Goal: Task Accomplishment & Management: Manage account settings

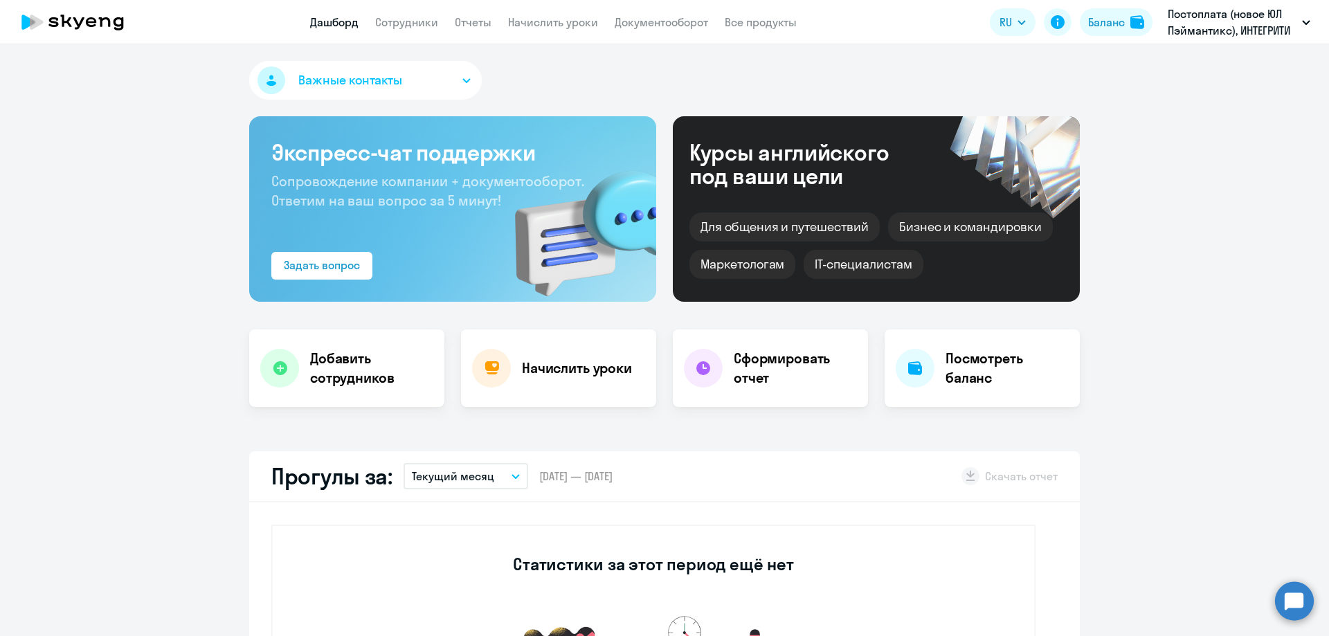
select select "30"
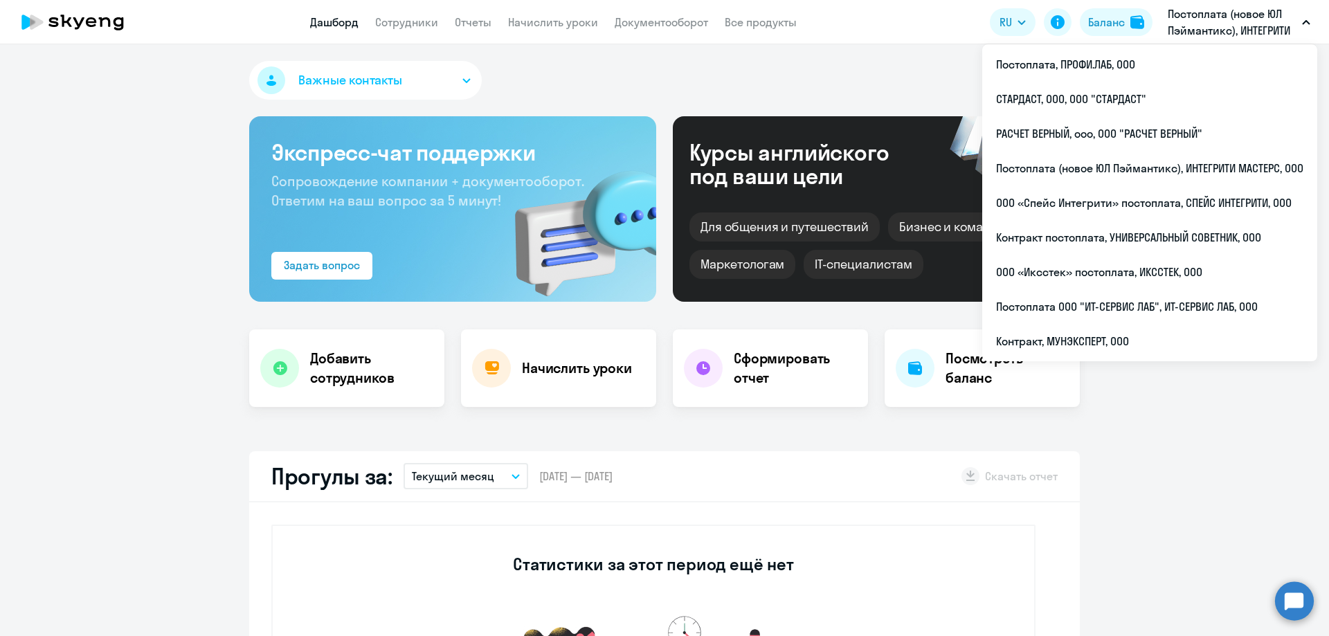
click at [1216, 28] on p "Постоплата (новое ЮЛ Пэймантикс), ИНТЕГРИТИ МАСТЕРС, ООО" at bounding box center [1231, 22] width 129 height 33
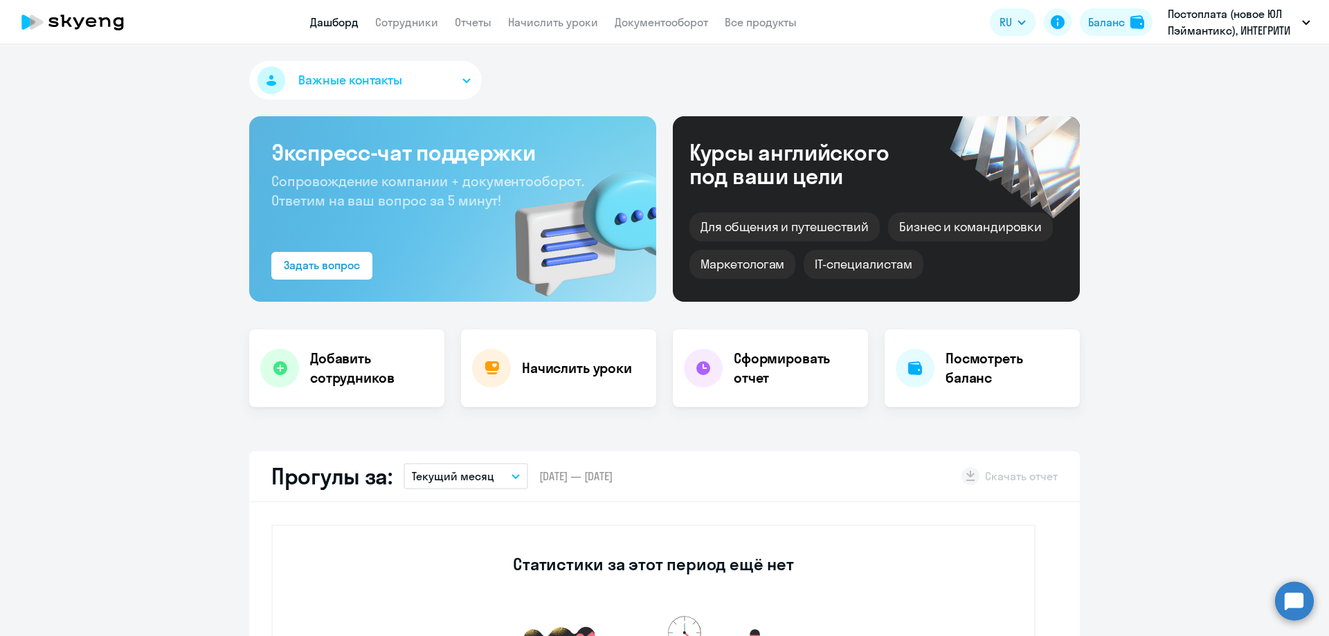
click at [1216, 28] on p "Постоплата (новое ЮЛ Пэймантикс), ИНТЕГРИТИ МАСТЕРС, ООО" at bounding box center [1231, 22] width 129 height 33
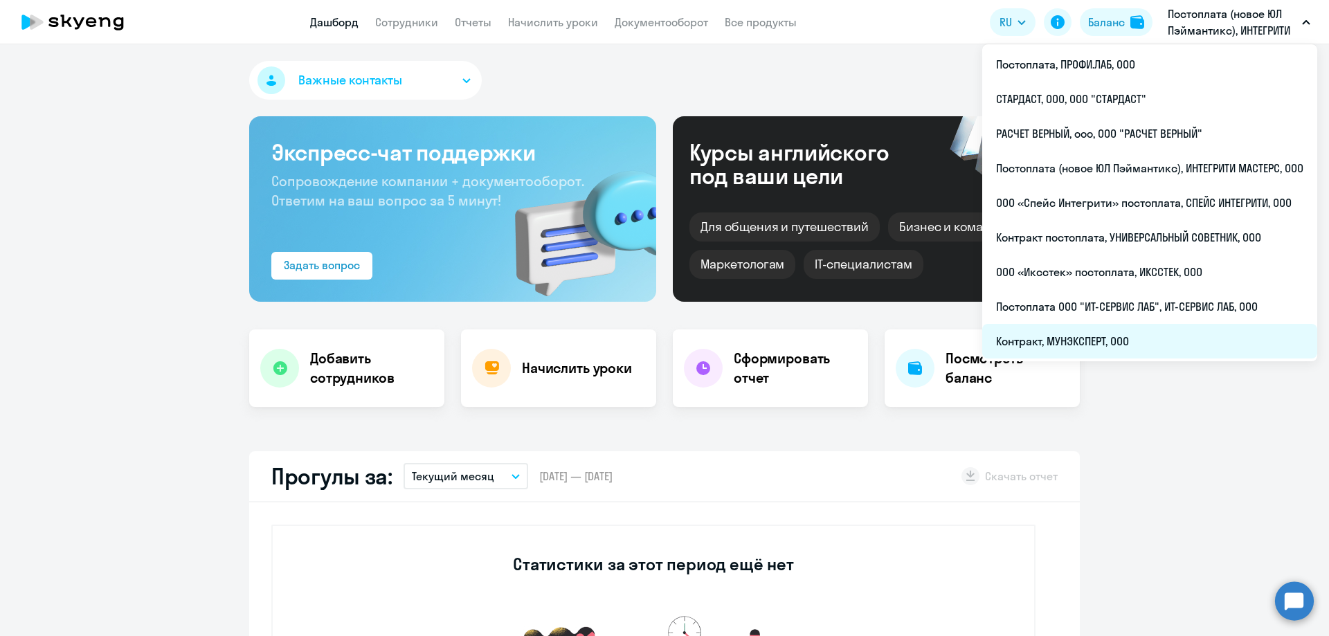
click at [1134, 338] on li "Контракт, МУНЭКСПЕРТ, ООО" at bounding box center [1149, 341] width 335 height 35
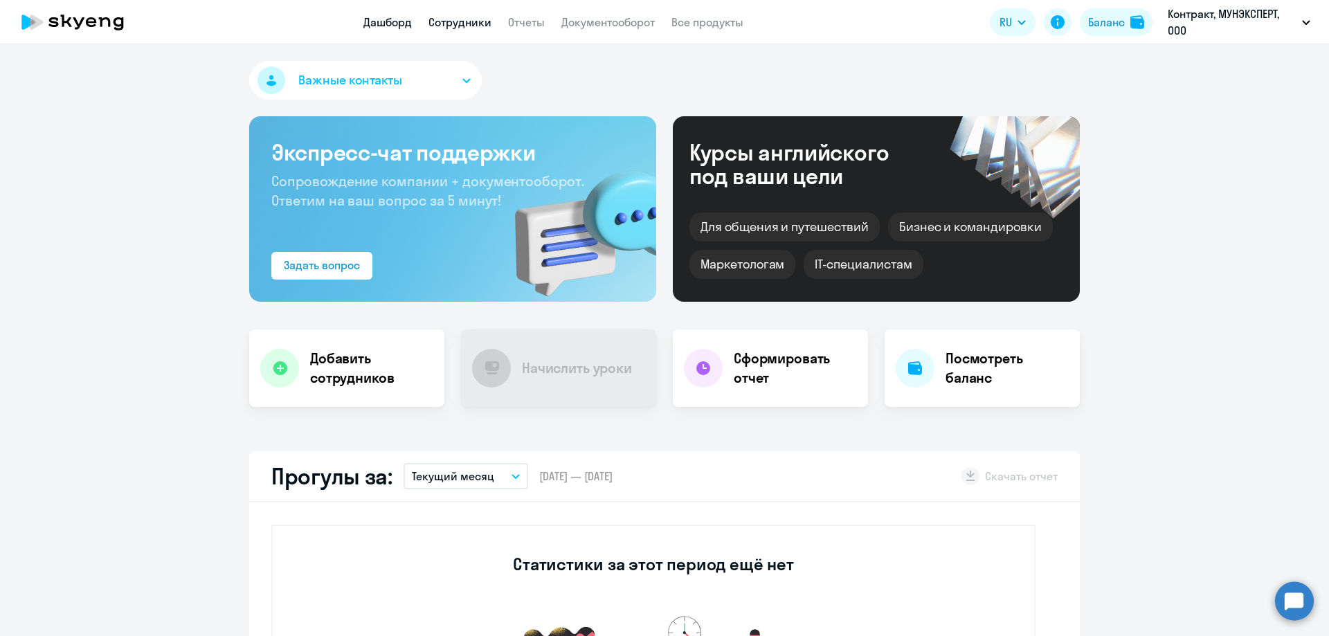
click at [471, 16] on link "Сотрудники" at bounding box center [459, 22] width 63 height 14
select select "30"
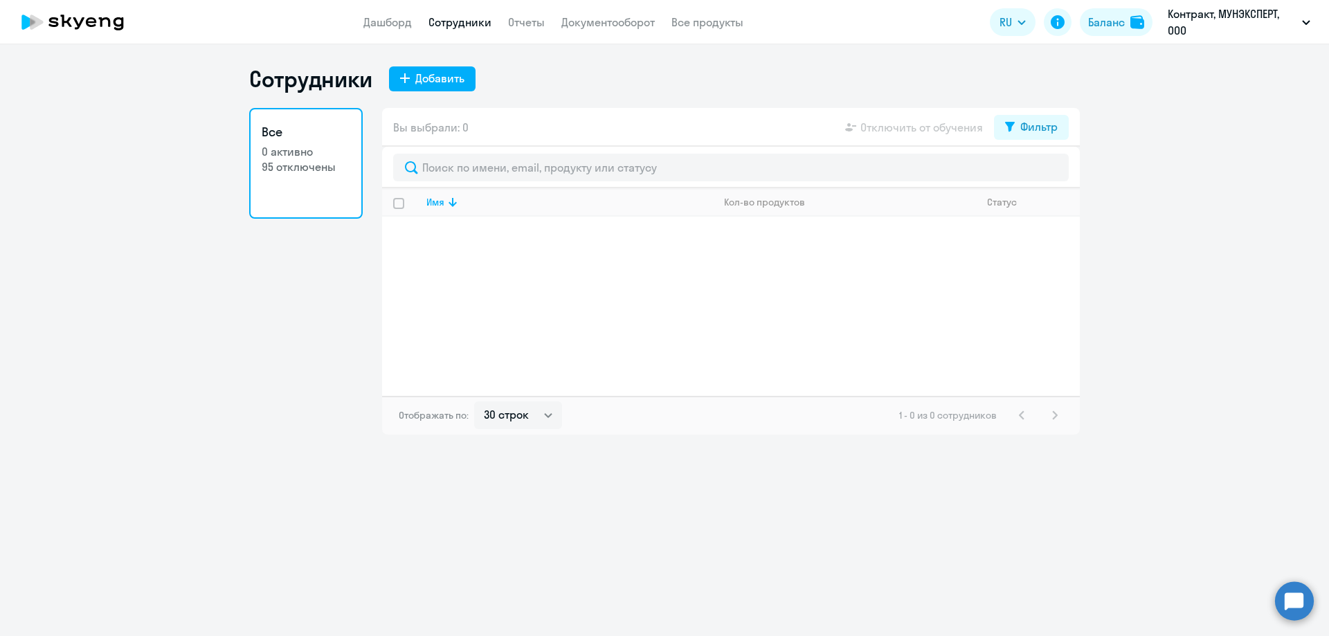
click at [286, 167] on p "95 отключены" at bounding box center [306, 166] width 89 height 15
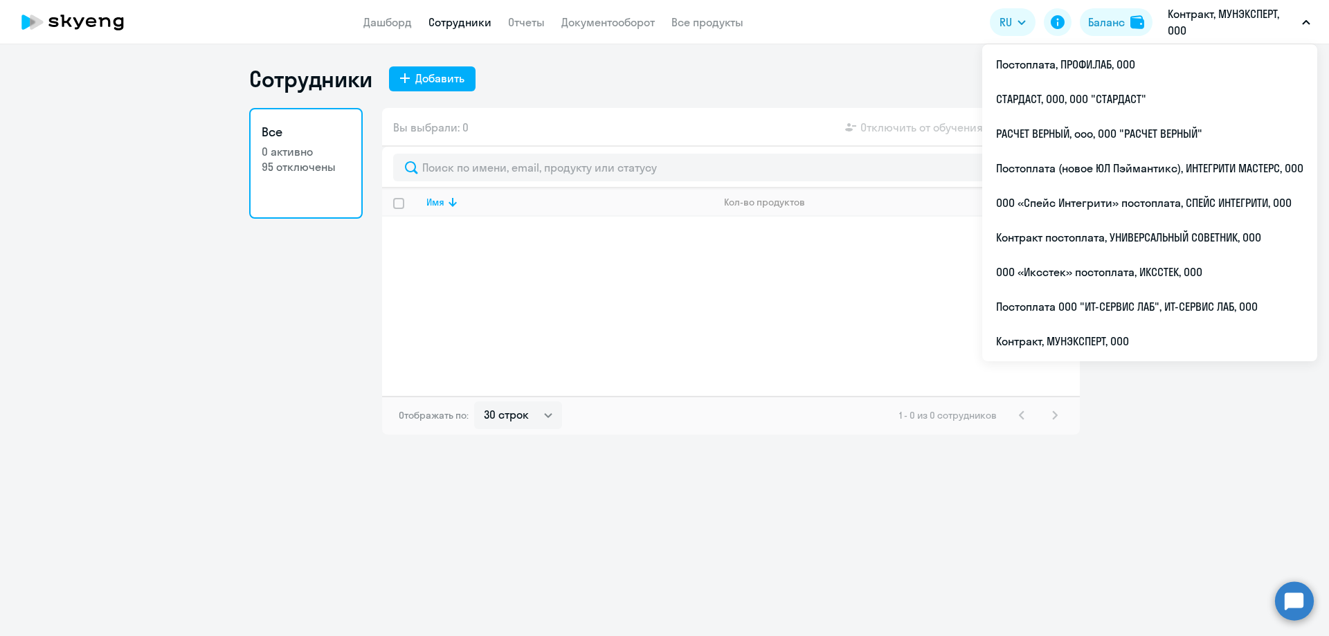
click at [1276, 21] on p "Контракт, МУНЭКСПЕРТ, ООО" at bounding box center [1231, 22] width 129 height 33
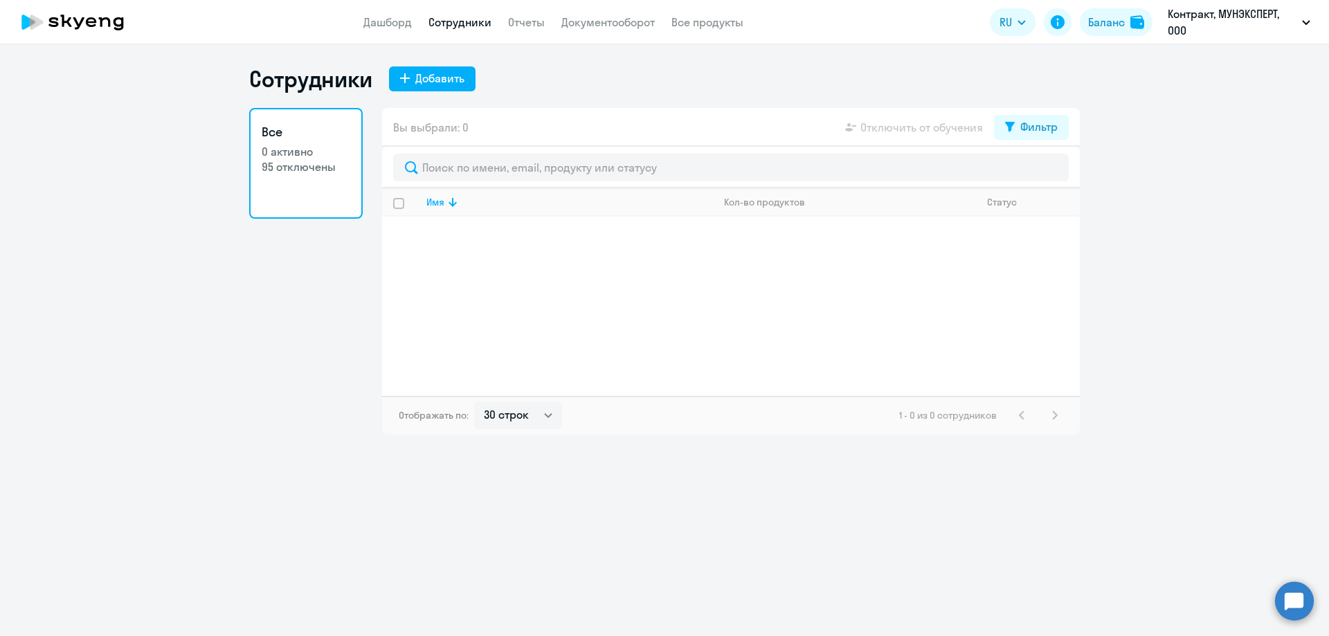
click at [1276, 21] on p "Контракт, МУНЭКСПЕРТ, ООО" at bounding box center [1231, 22] width 129 height 33
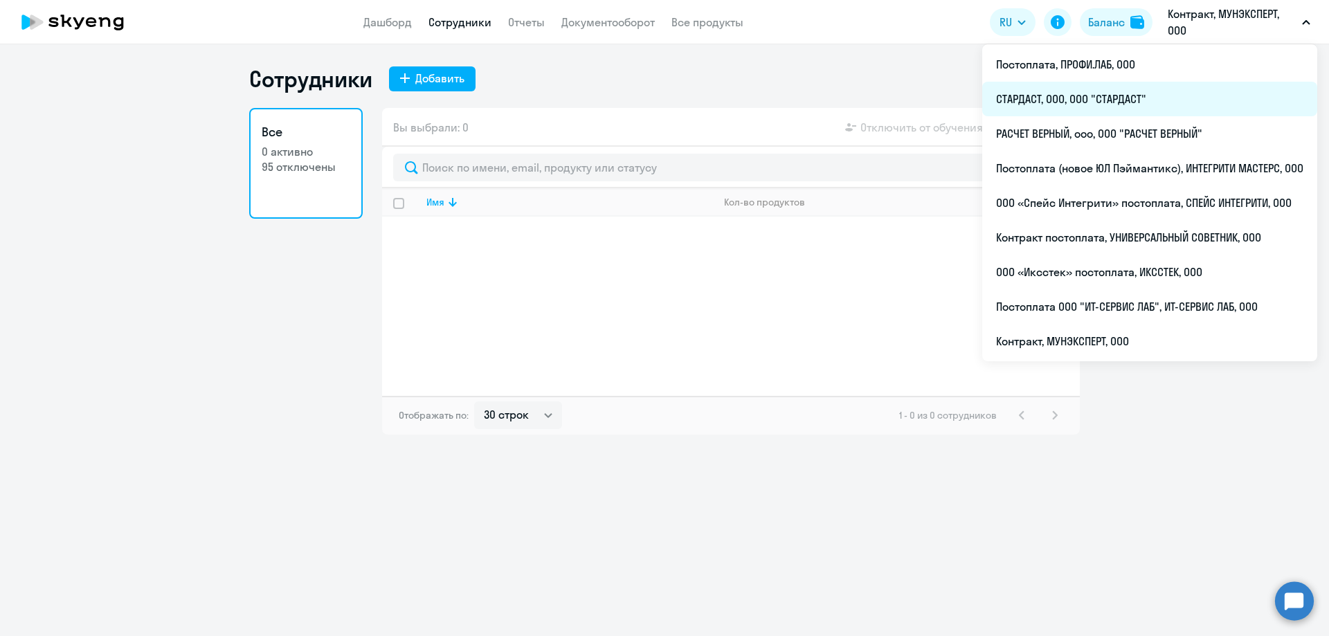
click at [1138, 90] on li "СТАРДАСТ, ООО, ООО "СТАРДАСТ"" at bounding box center [1149, 99] width 335 height 35
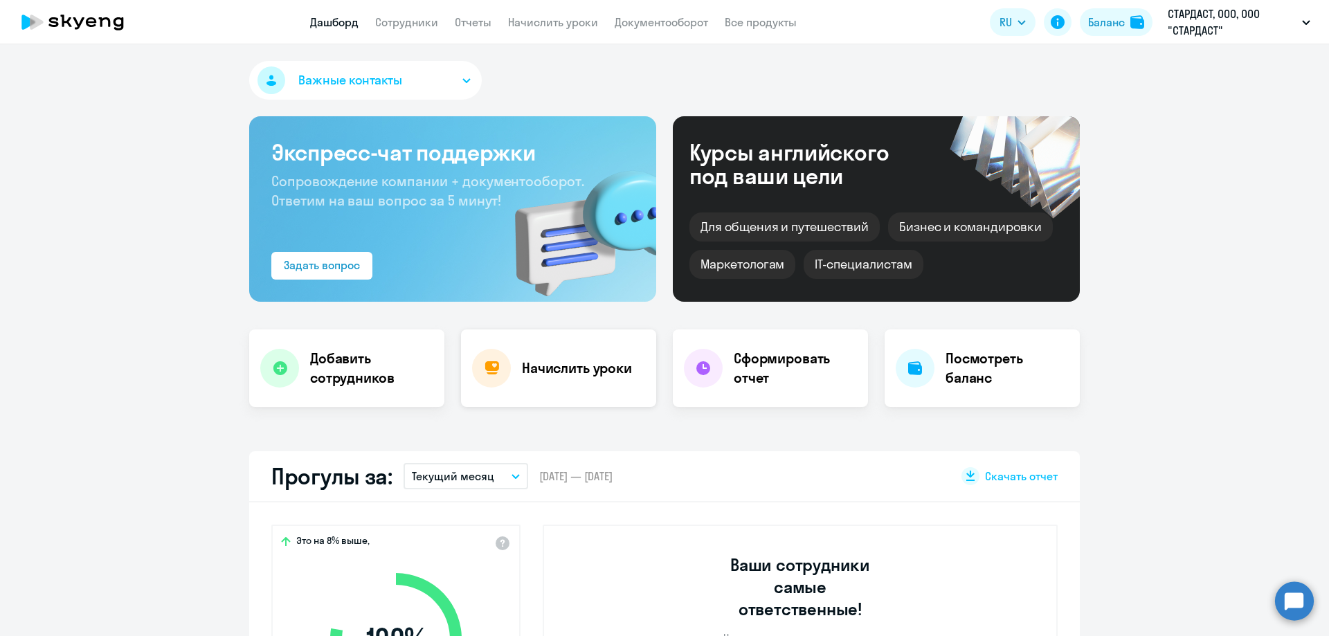
select select "30"
click at [419, 21] on link "Сотрудники" at bounding box center [406, 22] width 63 height 14
select select "30"
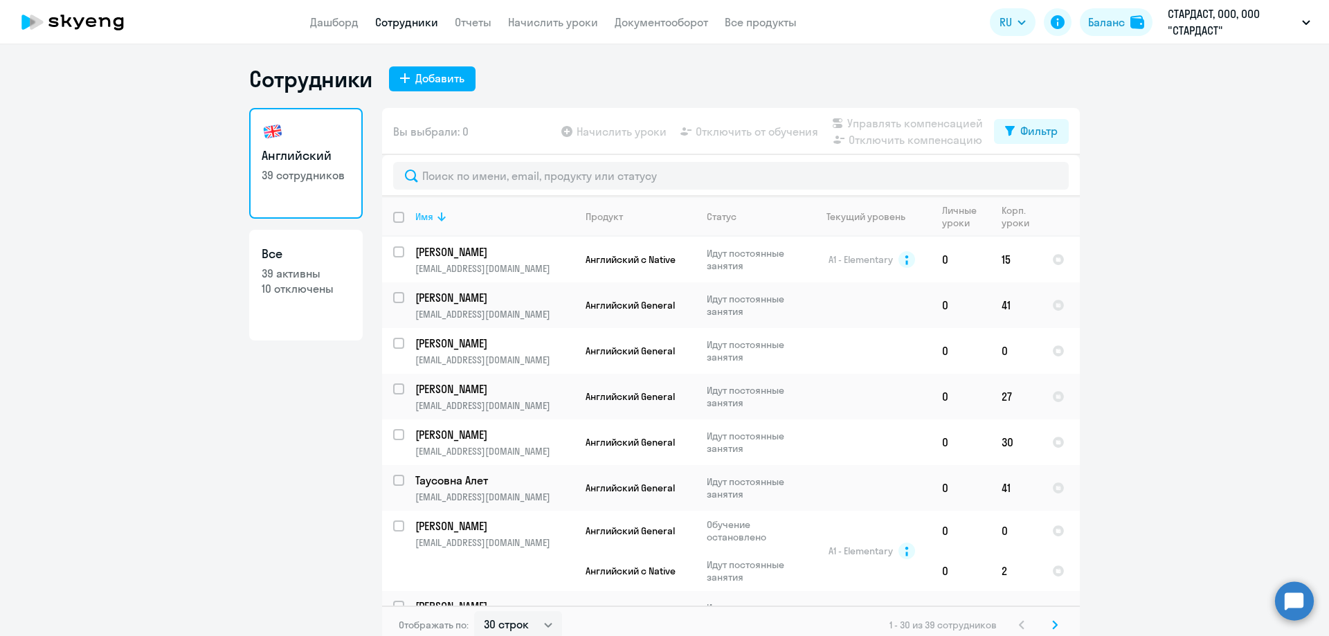
click at [439, 215] on icon at bounding box center [441, 216] width 17 height 17
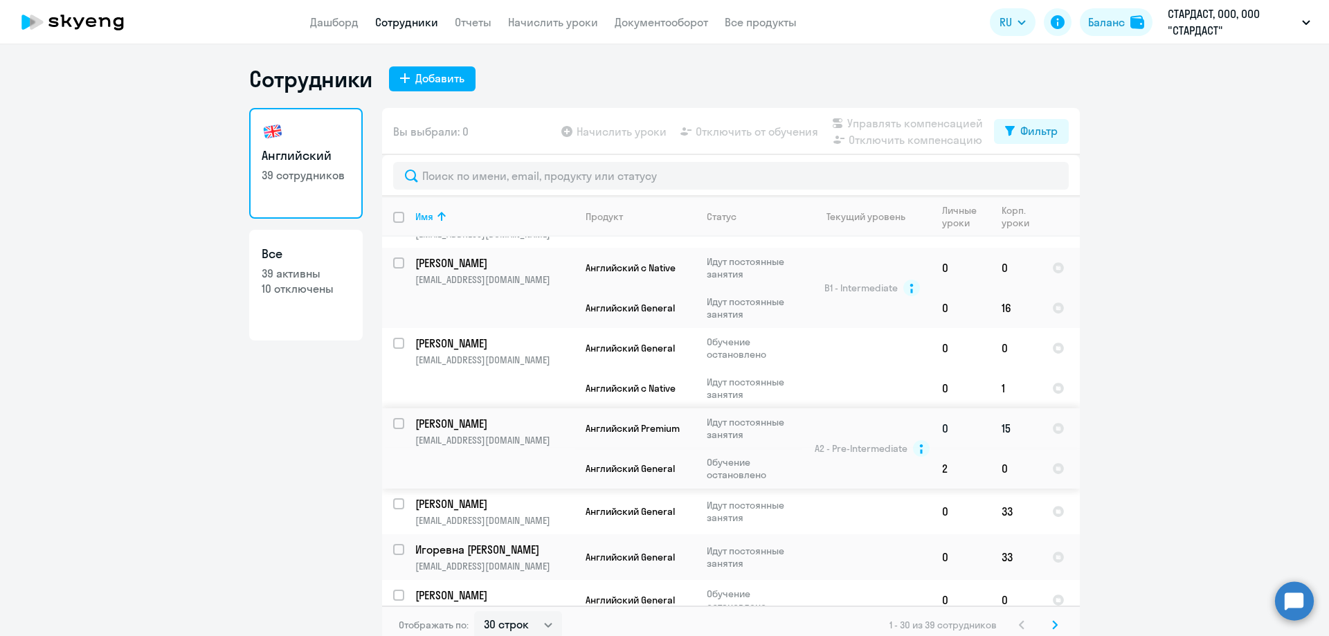
scroll to position [969, 0]
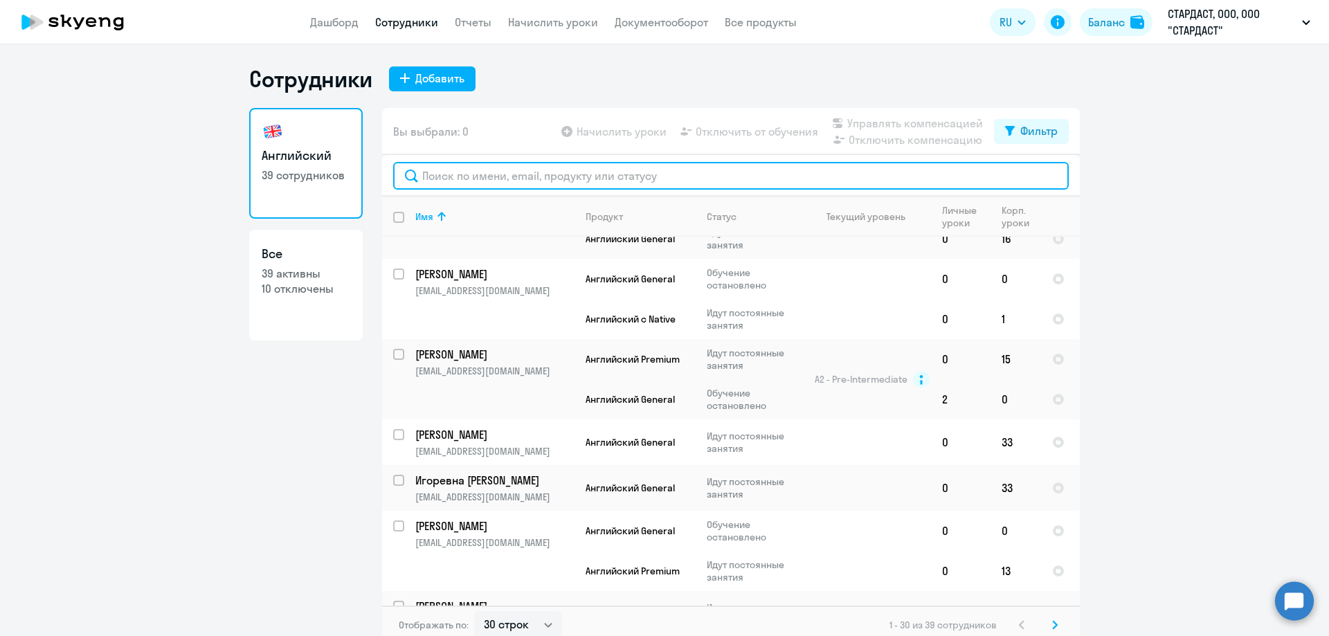
click at [525, 173] on input "text" at bounding box center [730, 176] width 675 height 28
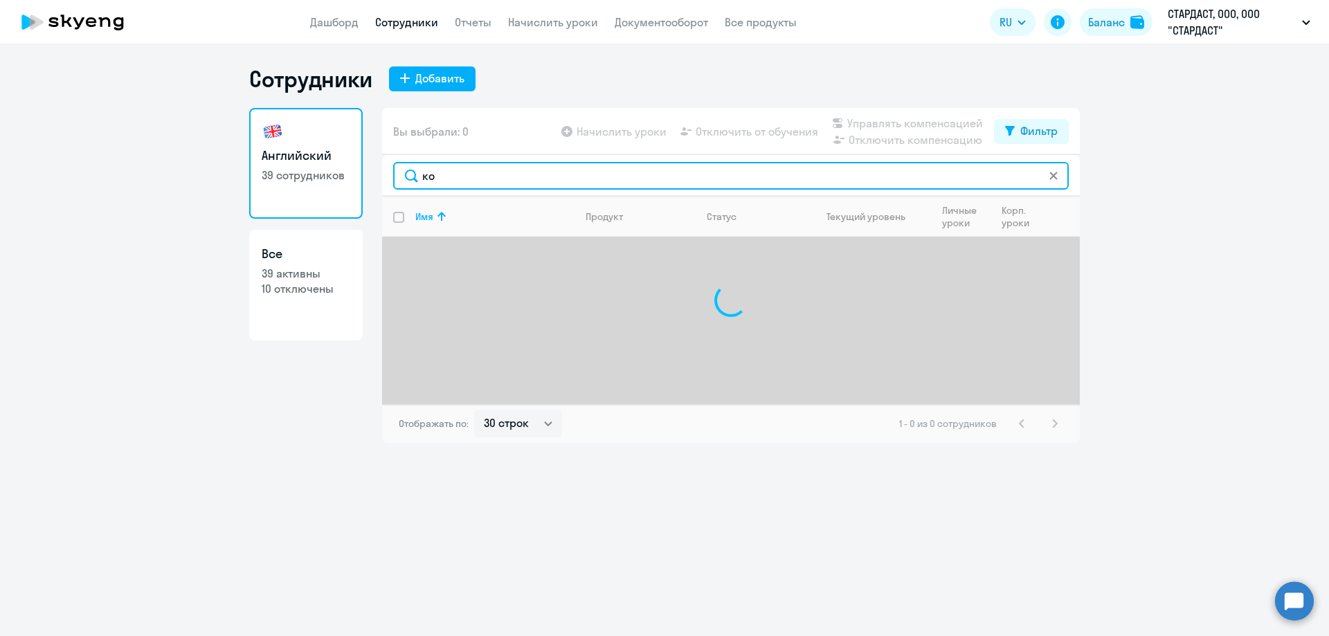
type input "к"
type input "ж"
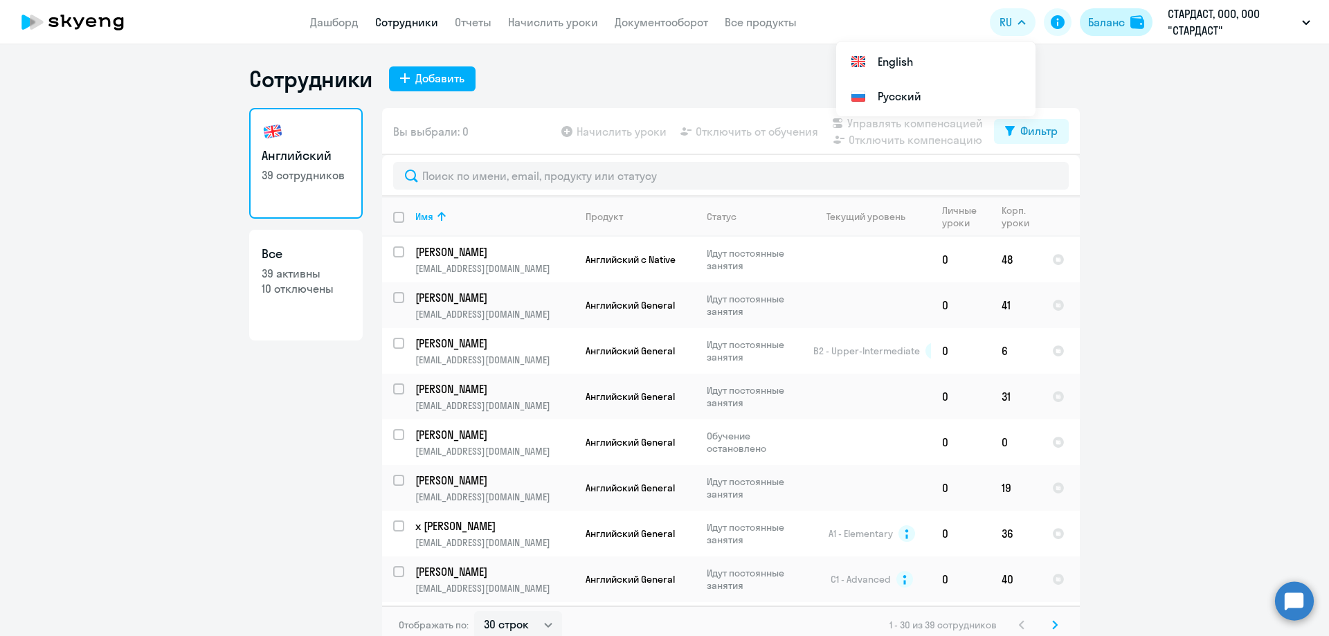
click at [1116, 26] on div "Баланс" at bounding box center [1106, 22] width 37 height 17
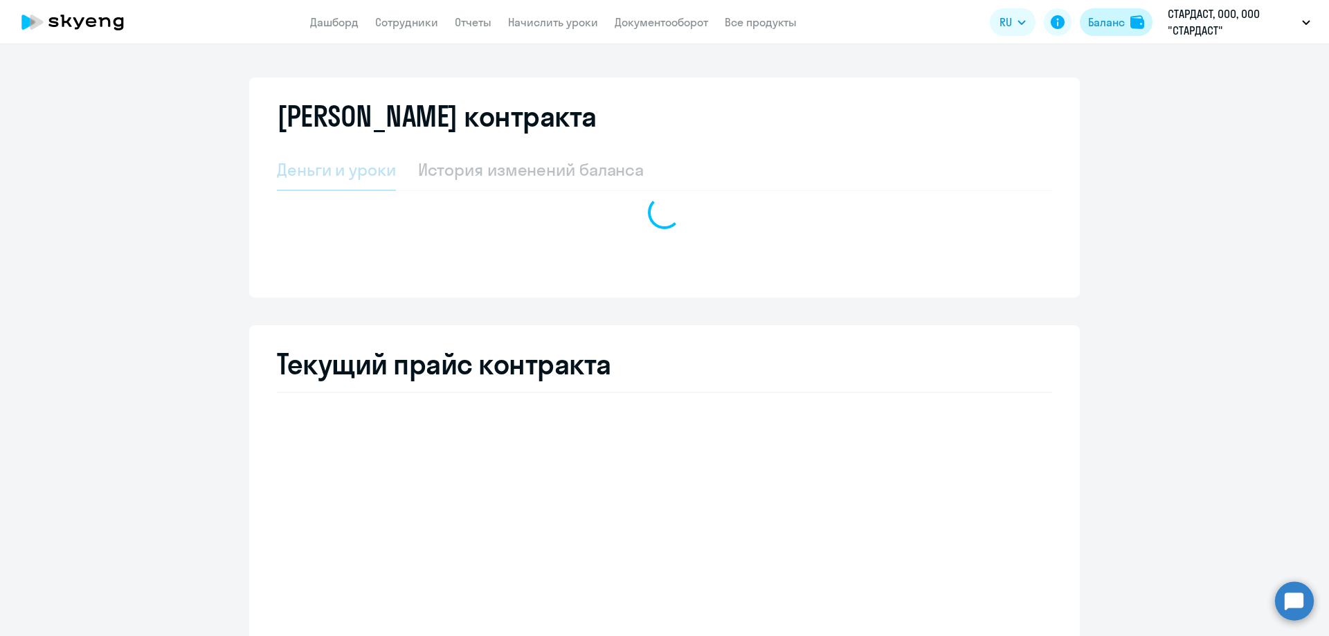
select select "english_adult_not_native_speaker"
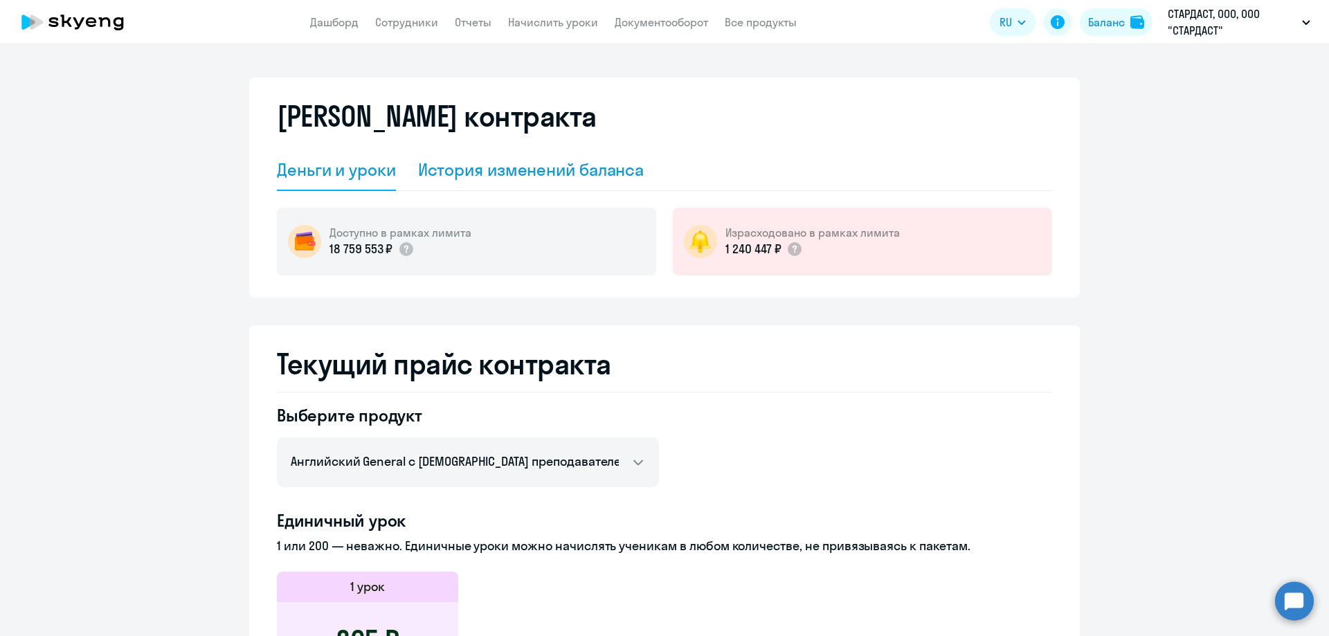
click at [471, 170] on div "История изменений баланса" at bounding box center [531, 169] width 226 height 22
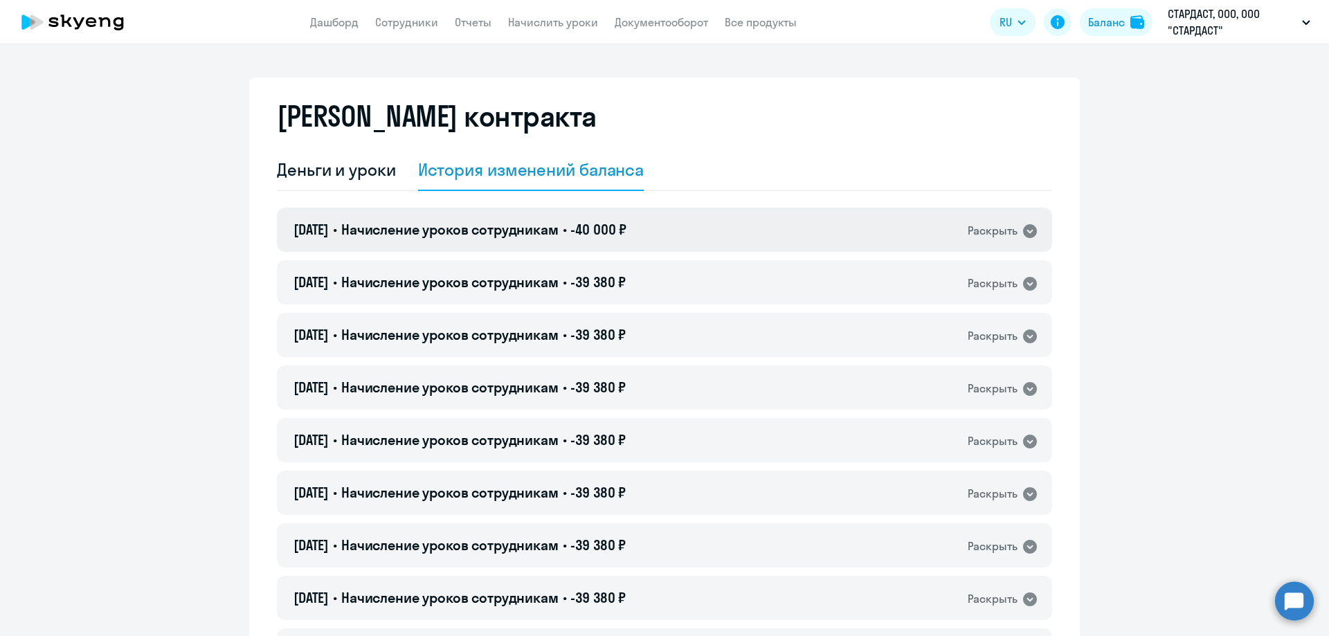
click at [1030, 236] on icon at bounding box center [1029, 231] width 17 height 17
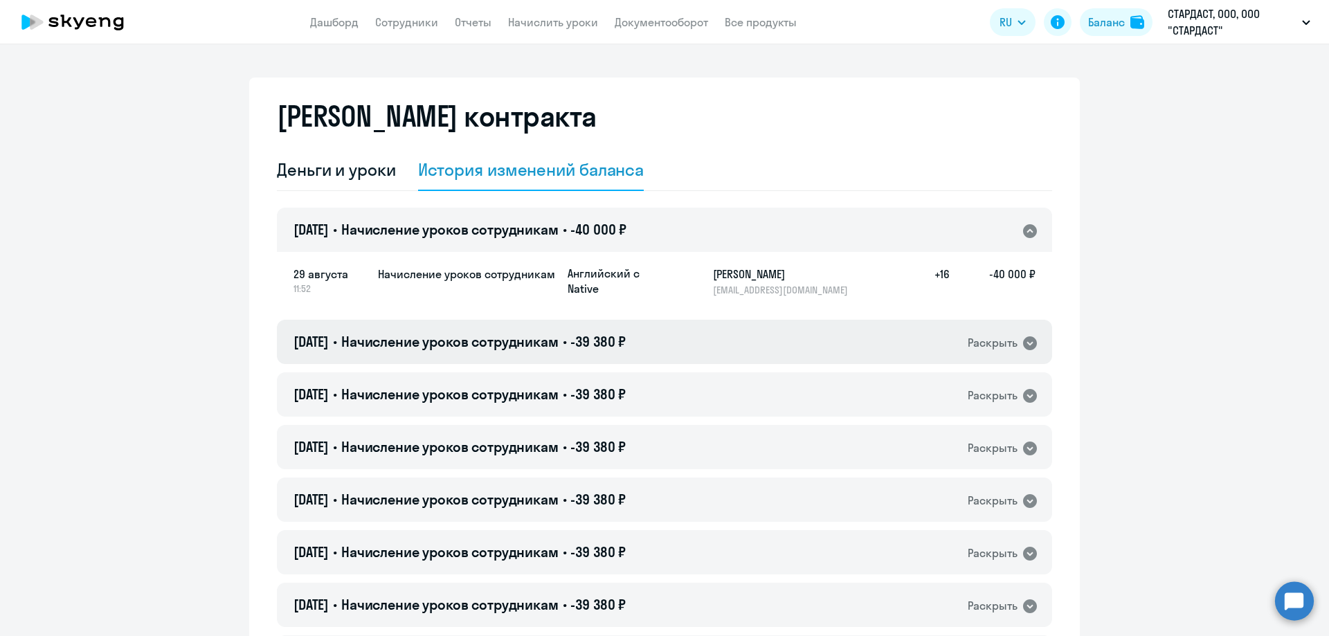
click at [1023, 340] on icon at bounding box center [1030, 343] width 14 height 14
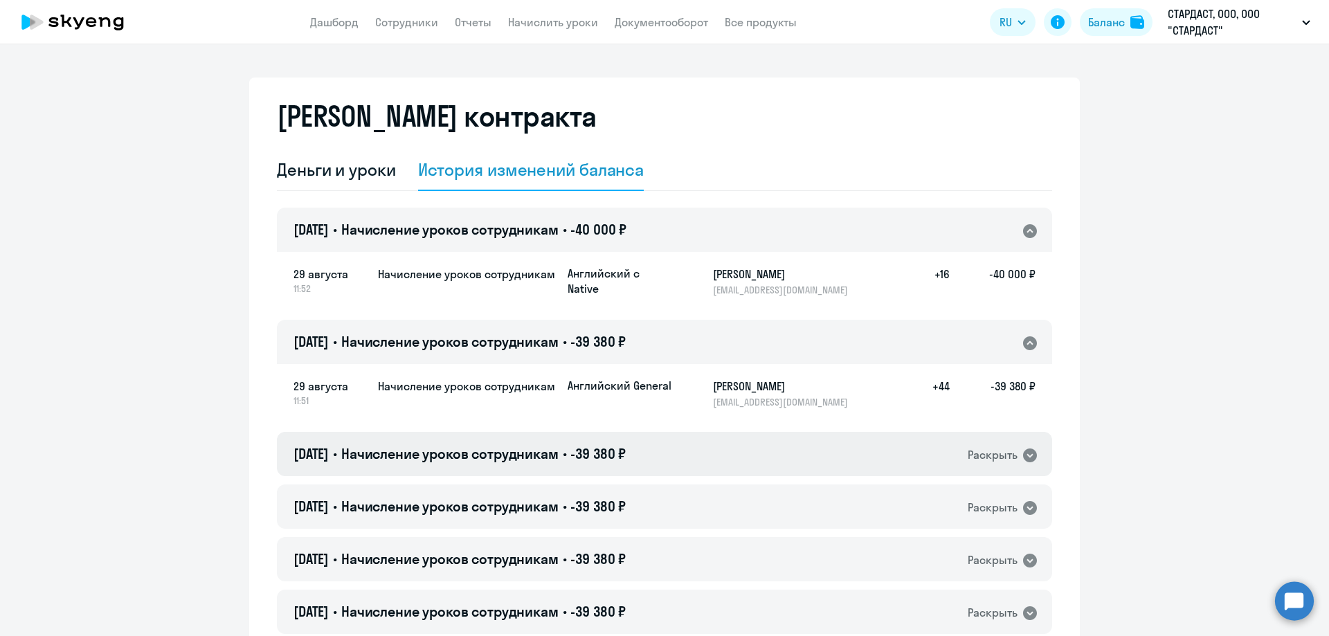
click at [1023, 458] on icon at bounding box center [1030, 455] width 14 height 14
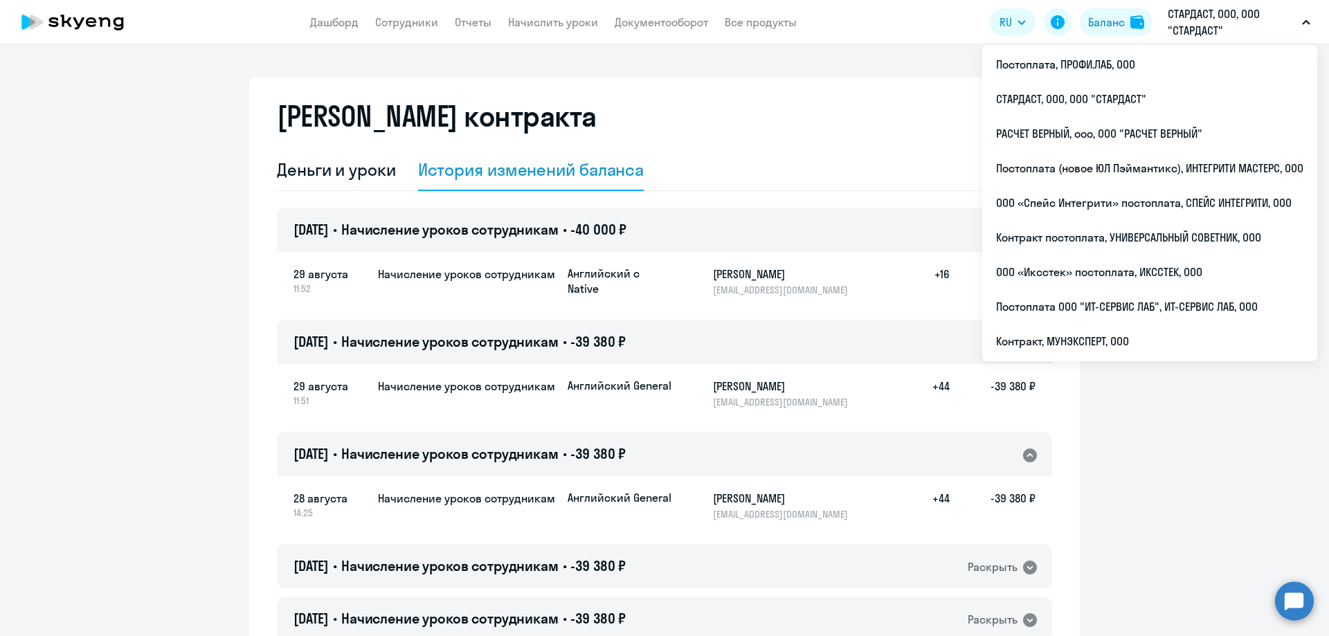
click at [1196, 36] on p "СТАРДАСТ, ООО, ООО "СТАРДАСТ"" at bounding box center [1231, 22] width 129 height 33
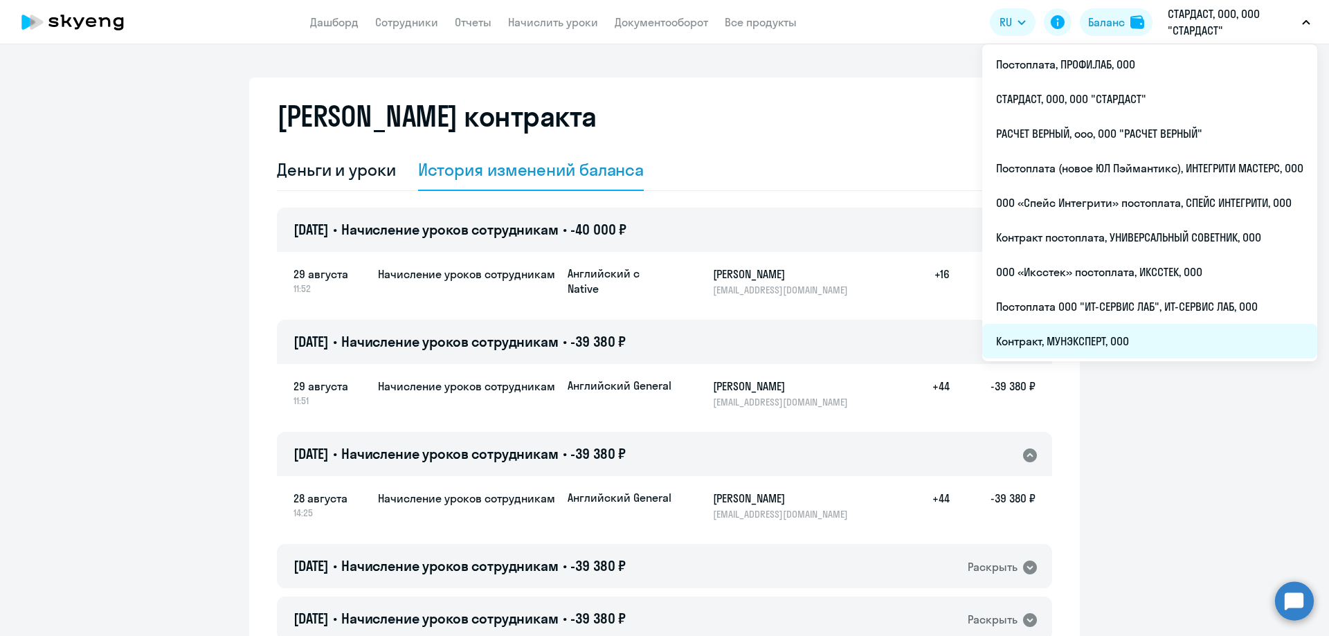
click at [1057, 337] on li "Контракт, МУНЭКСПЕРТ, ООО" at bounding box center [1149, 341] width 335 height 35
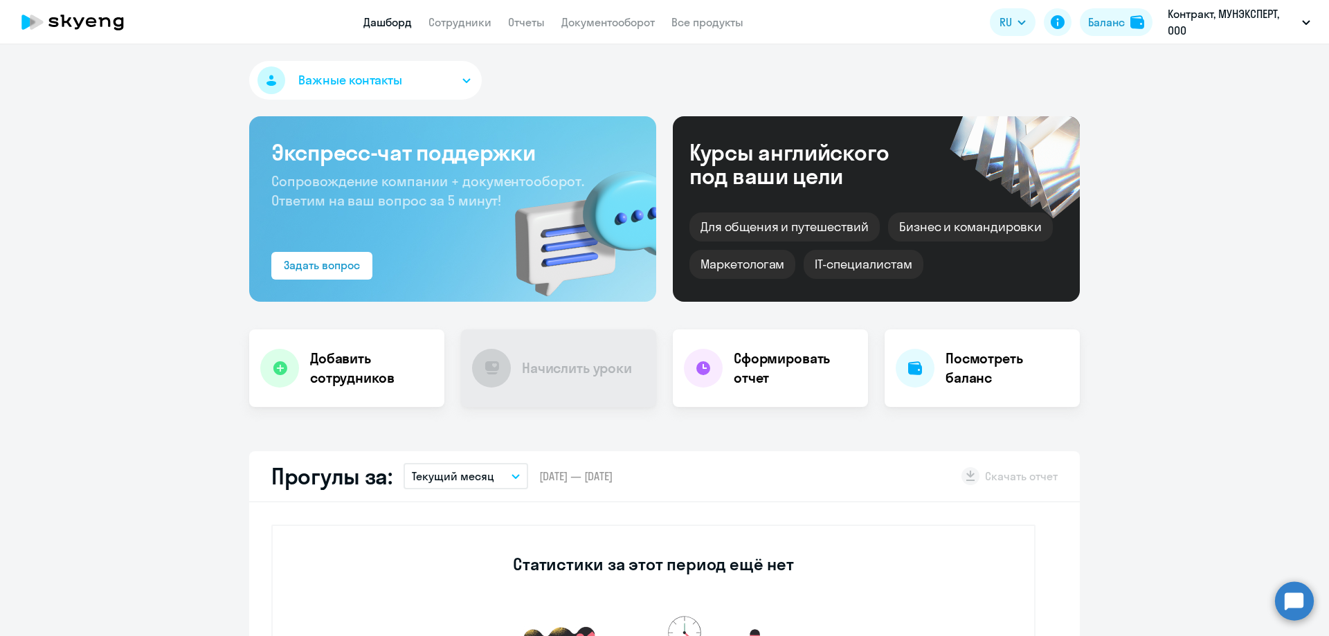
click at [480, 29] on app-menu-item-link "Сотрудники" at bounding box center [459, 22] width 63 height 17
click at [474, 17] on link "Сотрудники" at bounding box center [459, 22] width 63 height 14
select select "30"
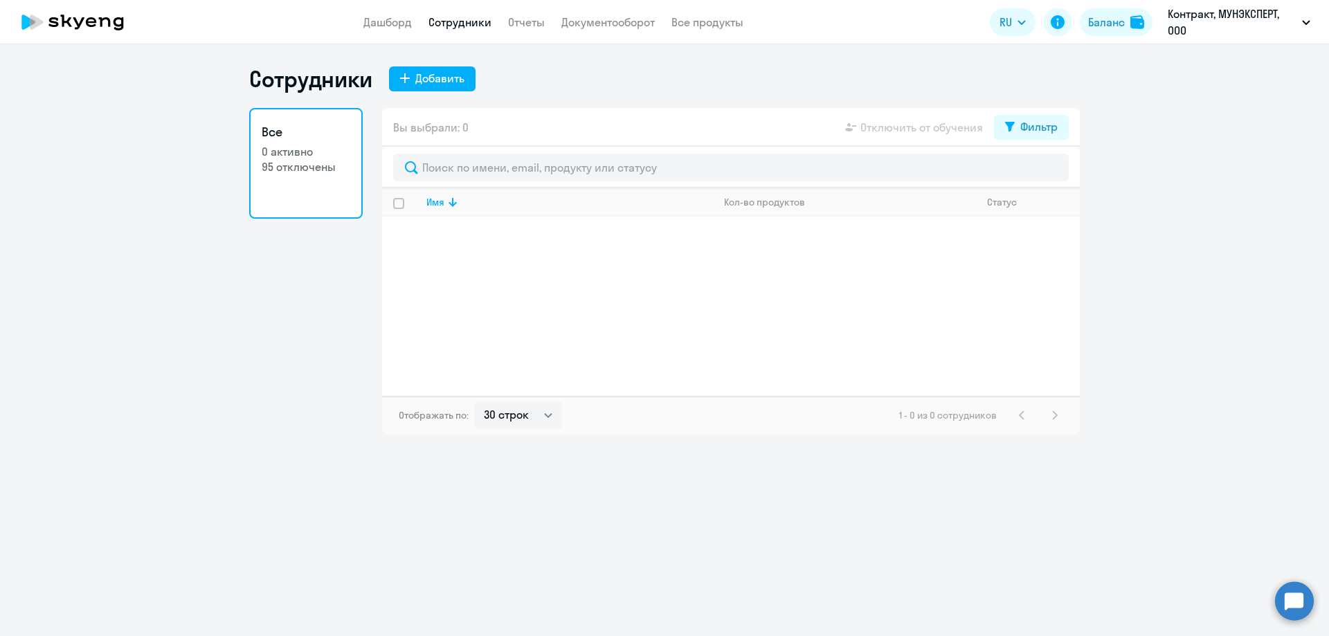
click at [281, 163] on p "95 отключены" at bounding box center [306, 166] width 89 height 15
click at [262, 153] on p "0 активно" at bounding box center [306, 151] width 89 height 15
click at [1025, 122] on div "Фильтр" at bounding box center [1038, 126] width 37 height 17
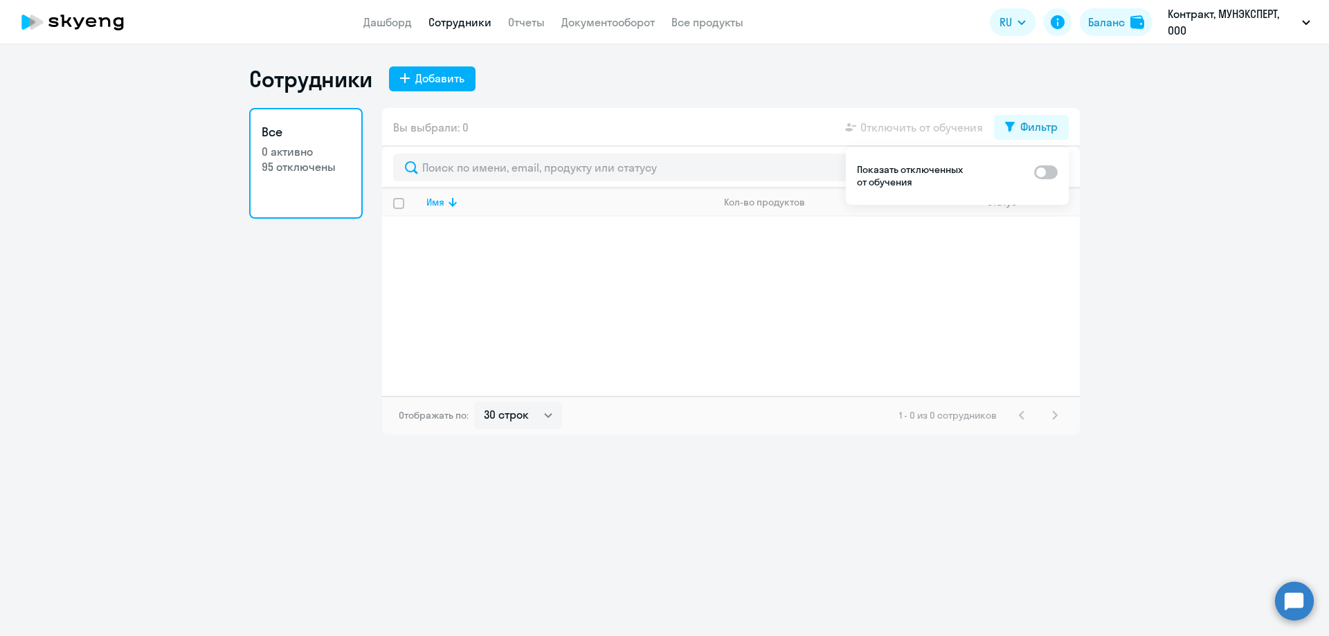
click at [1046, 163] on label at bounding box center [1046, 171] width 24 height 17
click at [1034, 172] on input "checkbox" at bounding box center [1033, 172] width 1 height 1
checkbox input "true"
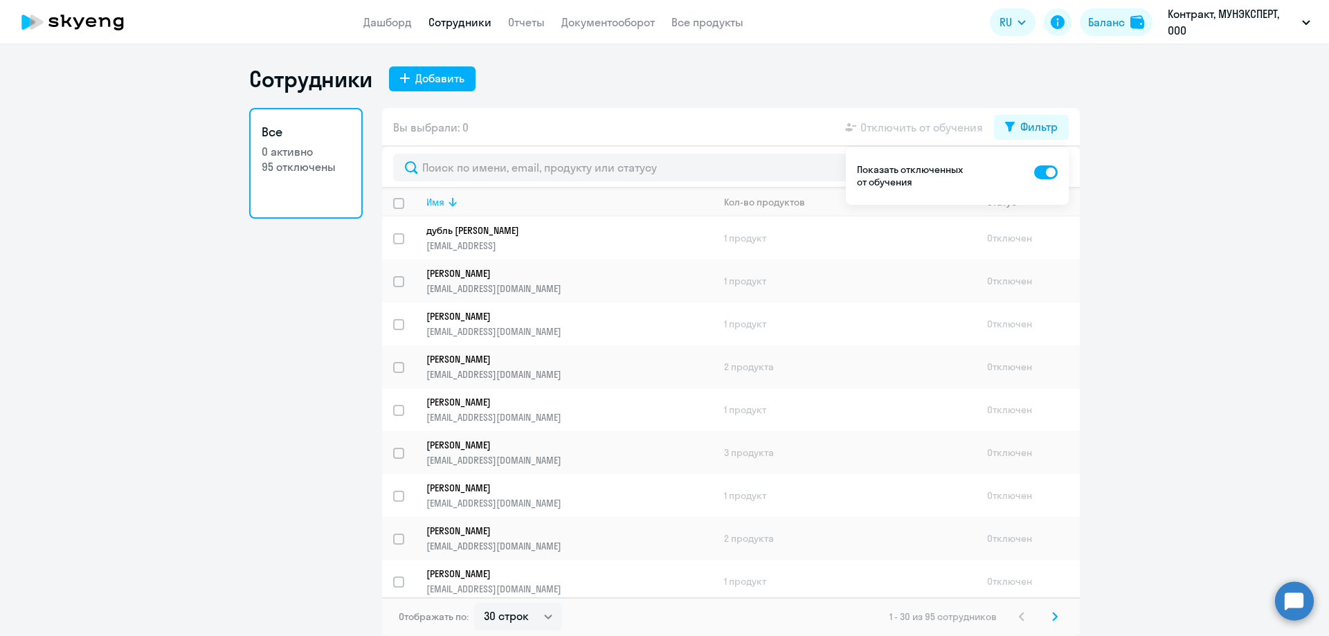
click at [445, 202] on icon at bounding box center [452, 202] width 17 height 17
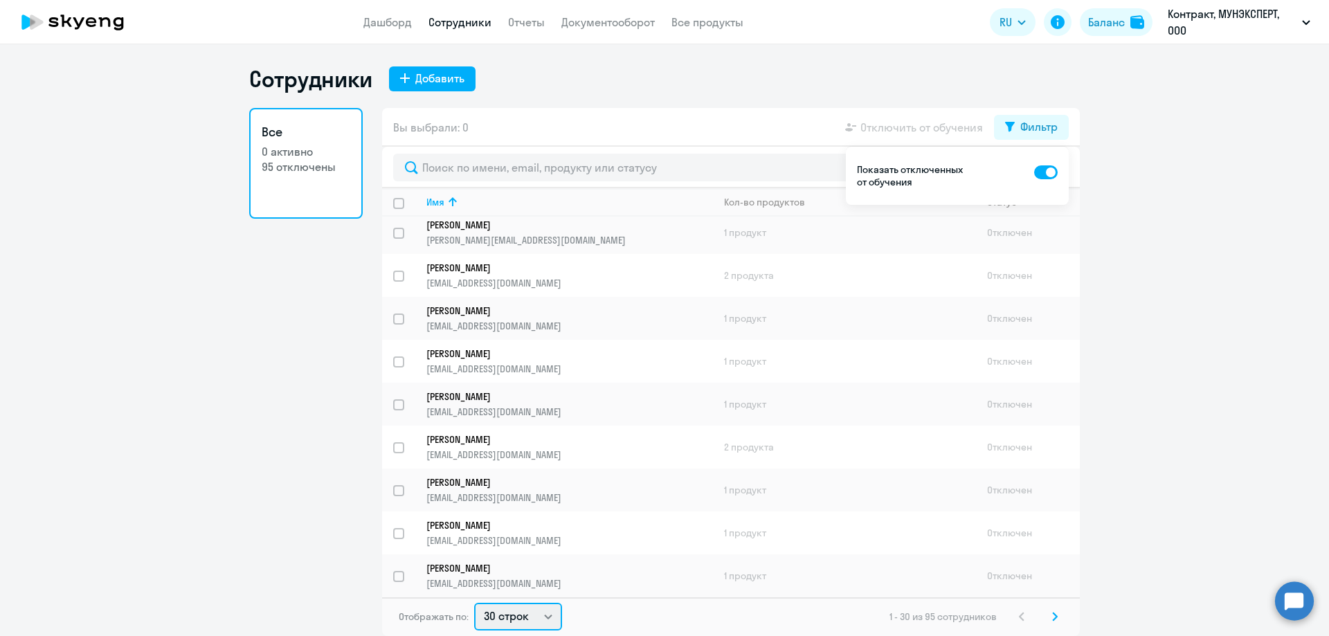
click at [534, 620] on select "30 строк 50 строк 100 строк" at bounding box center [518, 617] width 88 height 28
select select "100"
click at [474, 603] on select "30 строк 50 строк 100 строк" at bounding box center [518, 617] width 88 height 28
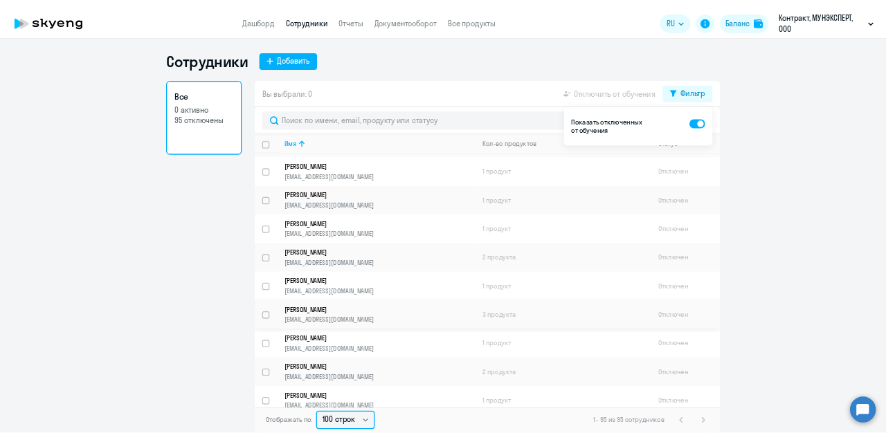
scroll to position [3695, 0]
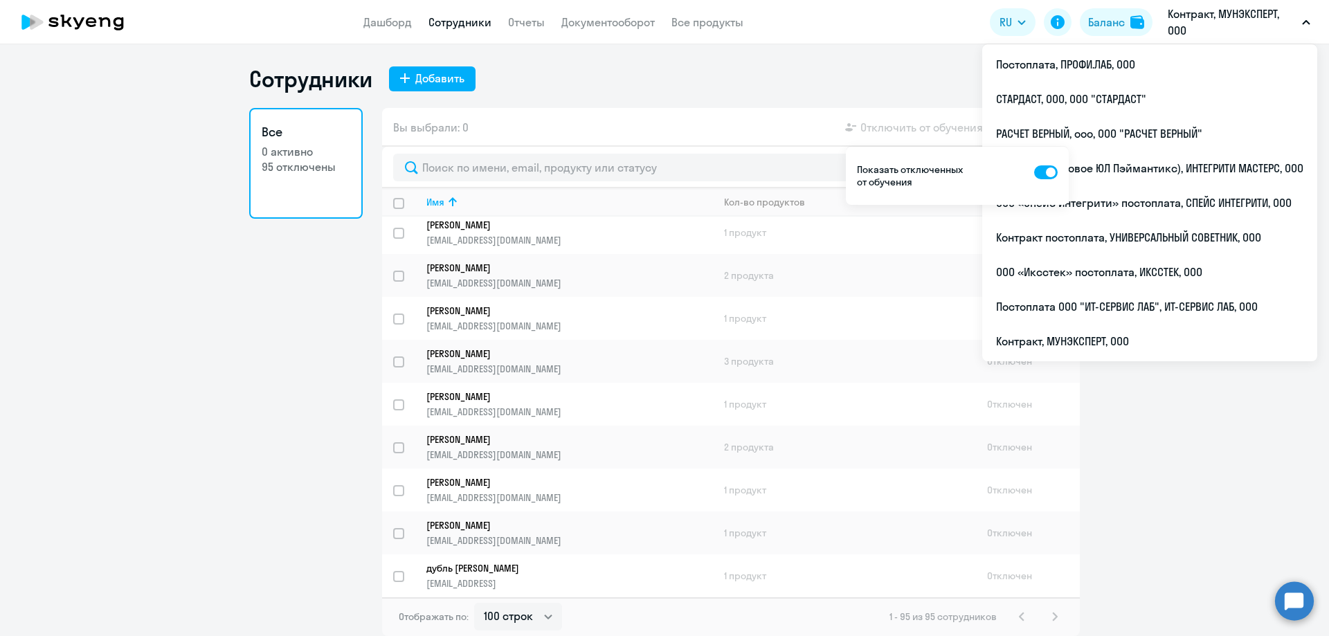
click at [1244, 16] on p "Контракт, МУНЭКСПЕРТ, ООО" at bounding box center [1231, 22] width 129 height 33
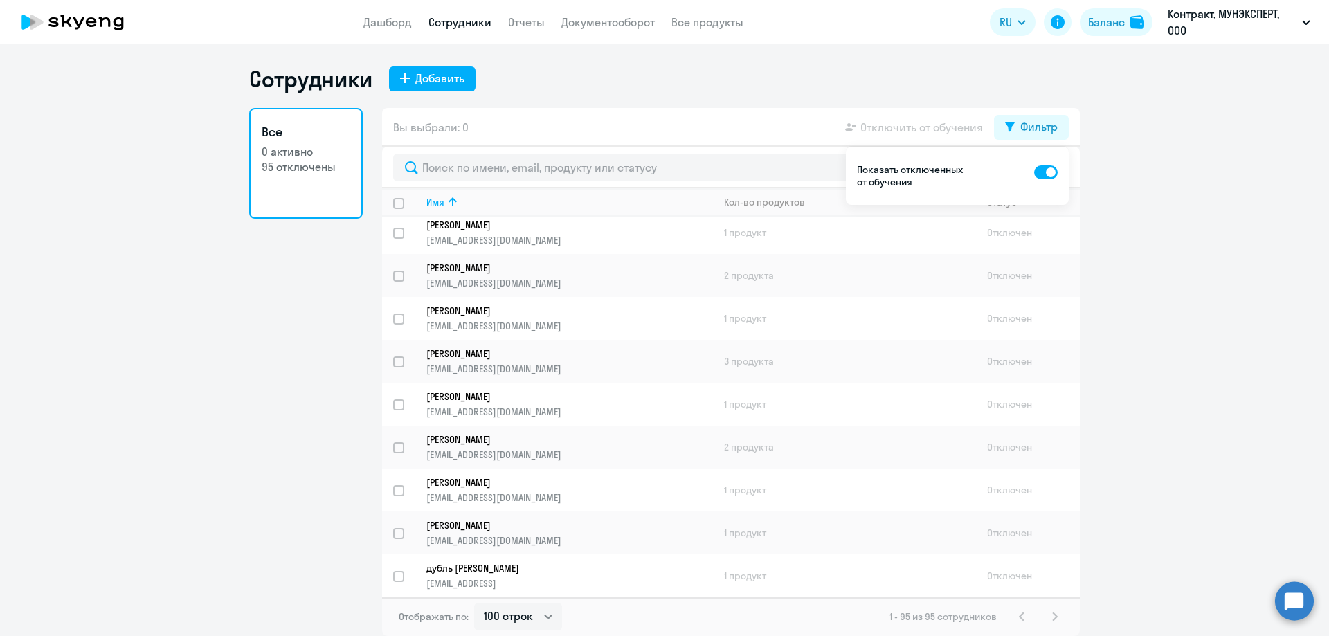
click at [1244, 16] on p "Контракт, МУНЭКСПЕРТ, ООО" at bounding box center [1231, 22] width 129 height 33
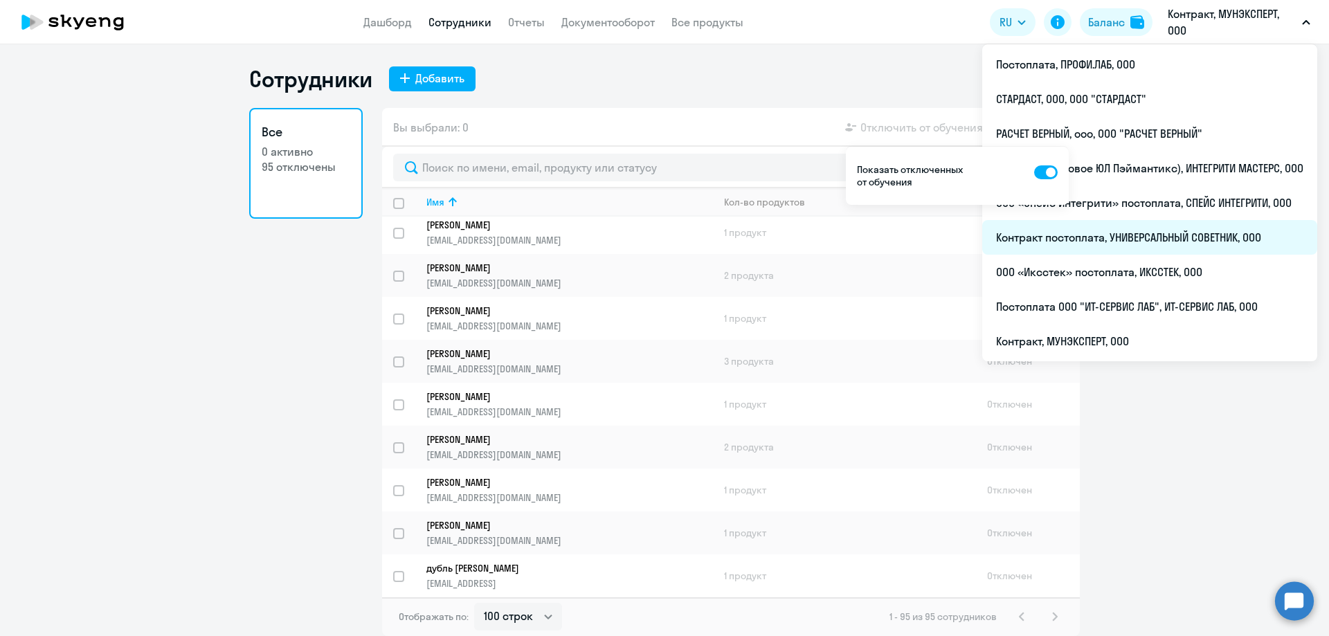
click at [1133, 229] on li "Контракт постоплата, УНИВЕРСАЛЬНЫЙ СОВЕТНИК, ООО" at bounding box center [1149, 237] width 335 height 35
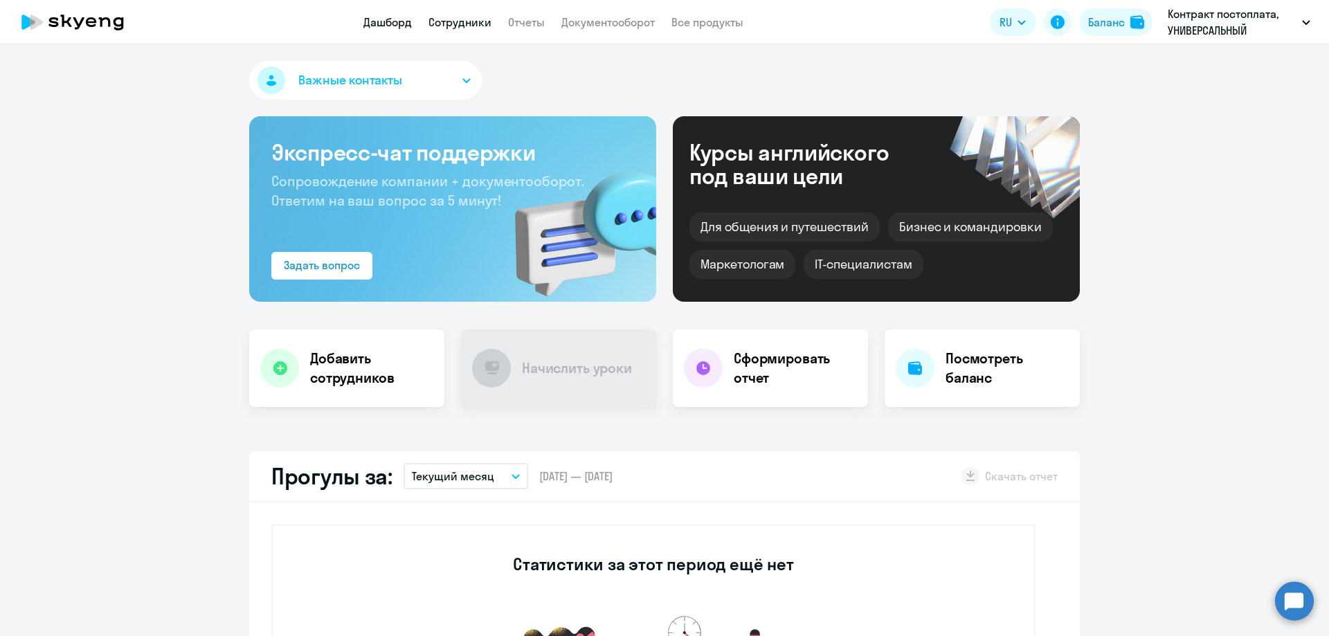
click at [477, 17] on link "Сотрудники" at bounding box center [459, 22] width 63 height 14
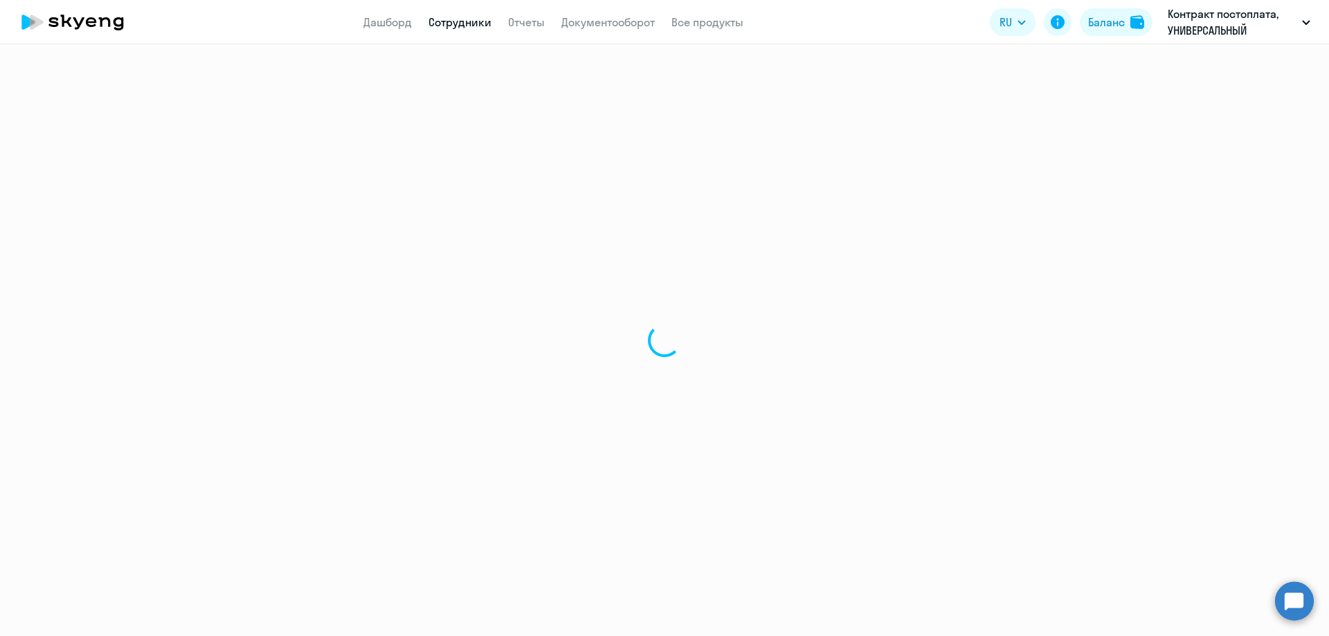
select select "30"
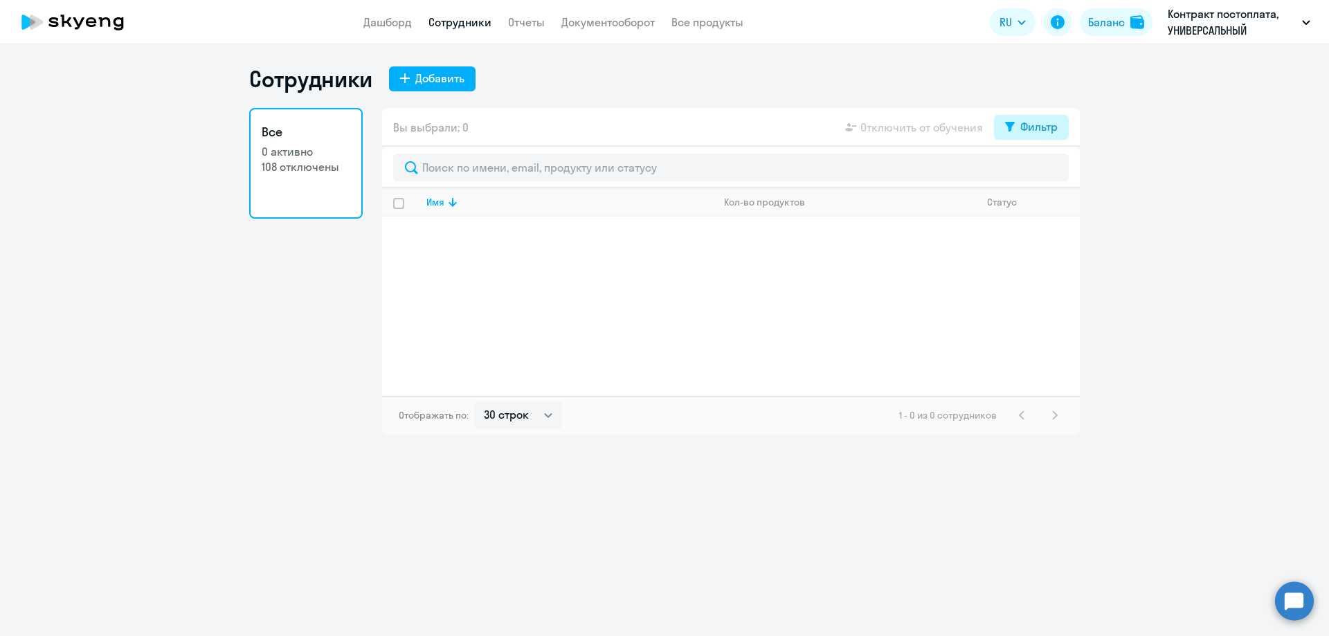
click at [1025, 122] on div "Фильтр" at bounding box center [1038, 126] width 37 height 17
click at [1045, 173] on span at bounding box center [1046, 172] width 24 height 14
click at [1034, 172] on input "checkbox" at bounding box center [1033, 172] width 1 height 1
checkbox input "true"
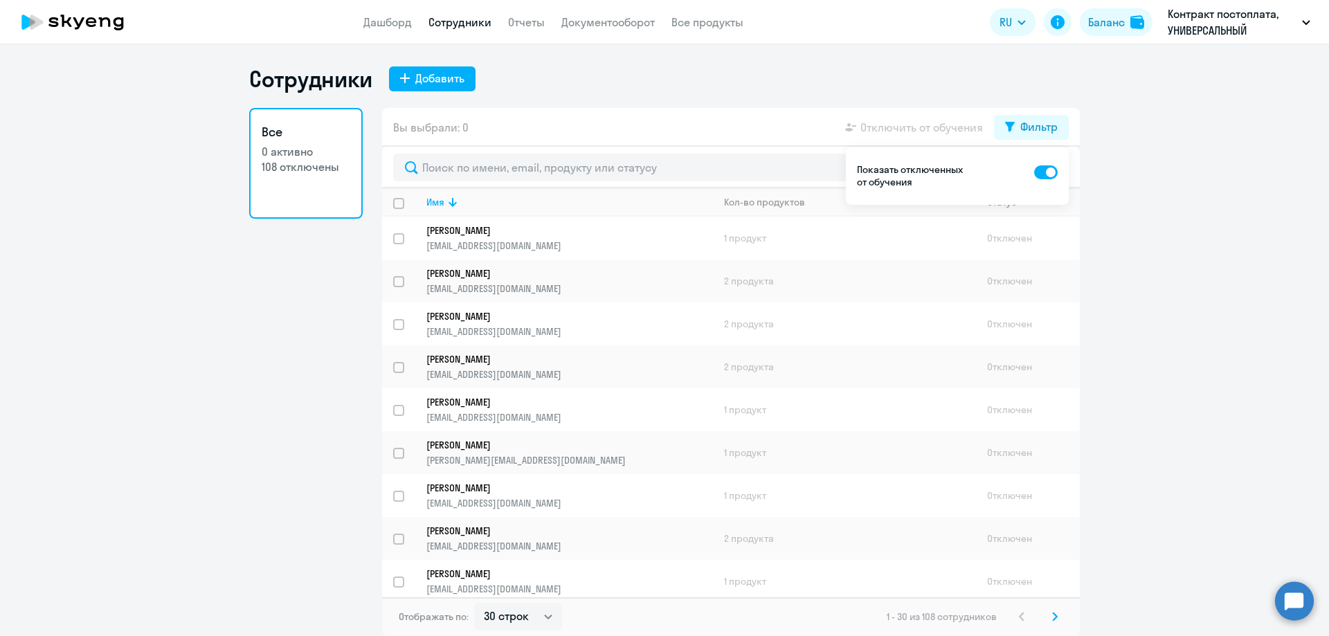
click at [1129, 181] on ng-component "Сотрудники Добавить Все 0 активно 108 отключены Вы выбрали: 0 Отключить от обуч…" at bounding box center [664, 350] width 1329 height 571
click at [531, 613] on select "30 строк 50 строк 100 строк" at bounding box center [518, 617] width 88 height 28
select select "100"
click at [474, 603] on select "30 строк 50 строк 100 строк" at bounding box center [518, 617] width 88 height 28
